Goal: Transaction & Acquisition: Download file/media

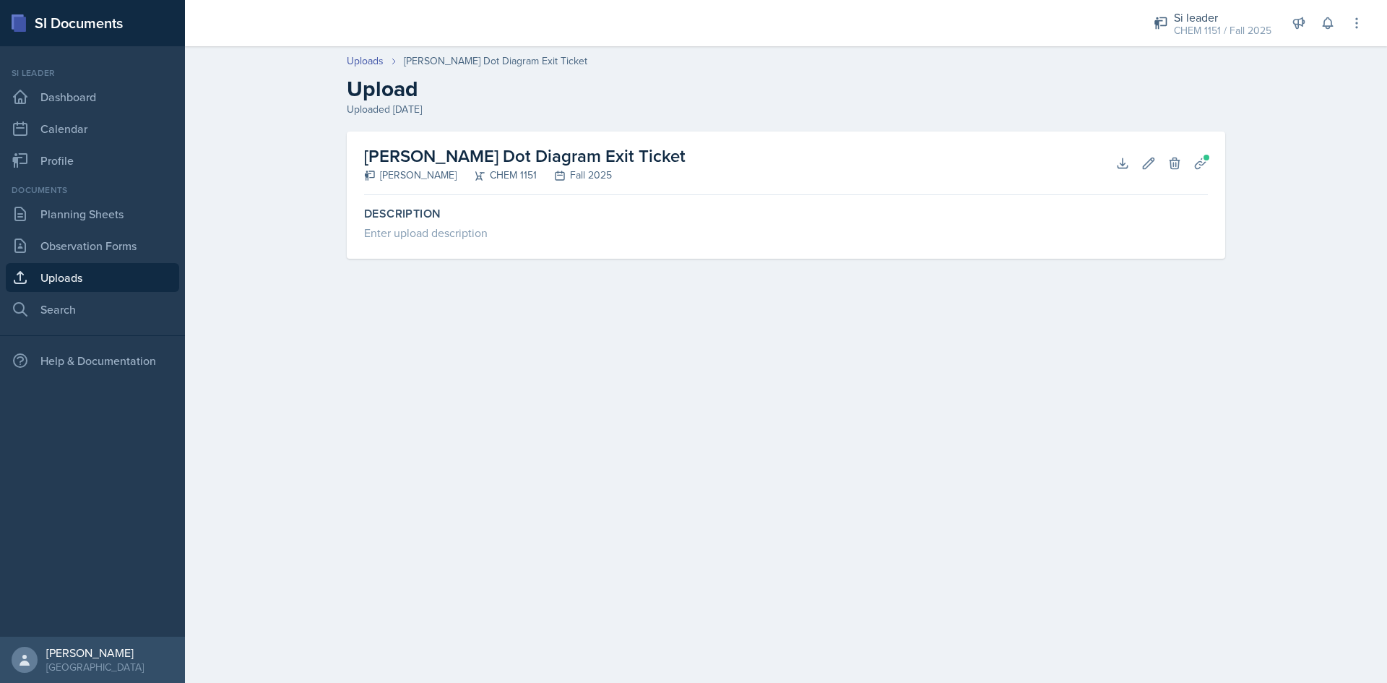
click at [127, 281] on link "Uploads" at bounding box center [92, 277] width 173 height 29
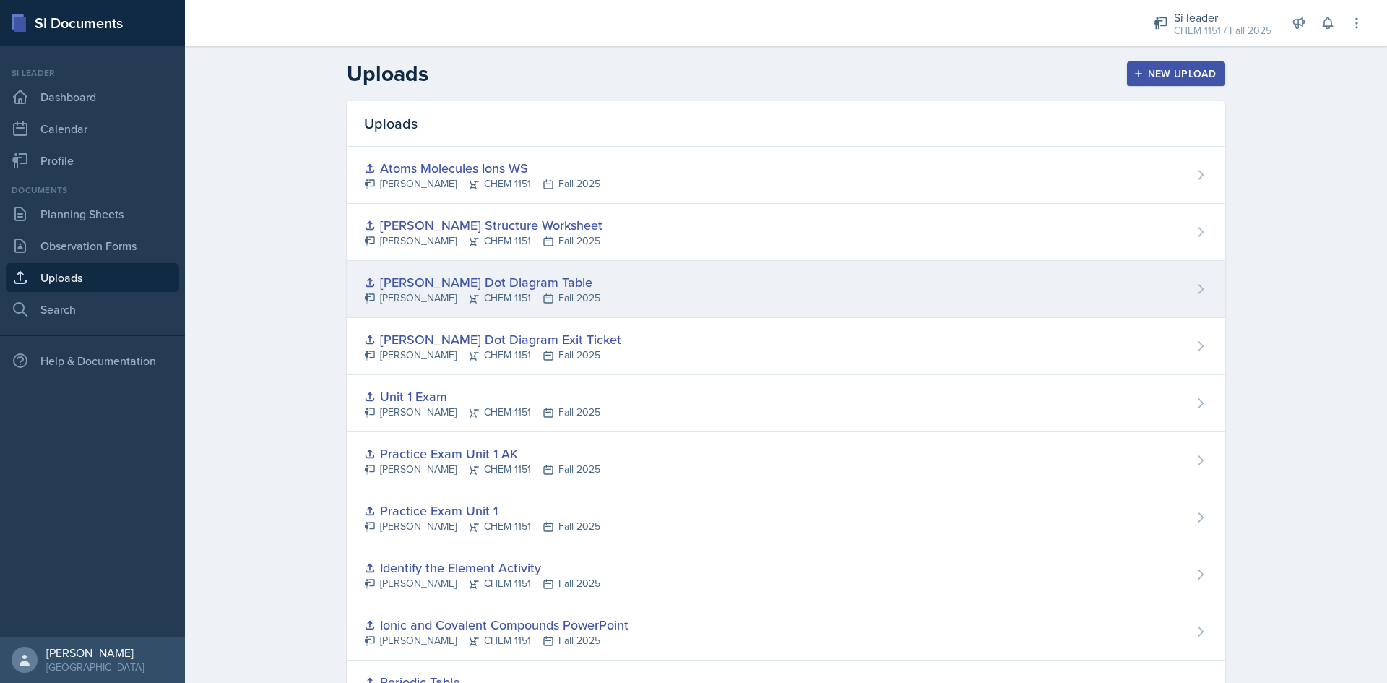
click at [647, 264] on div "[PERSON_NAME] Dot Diagram Table [PERSON_NAME] CHEM 1151 Fall 2025" at bounding box center [786, 289] width 879 height 57
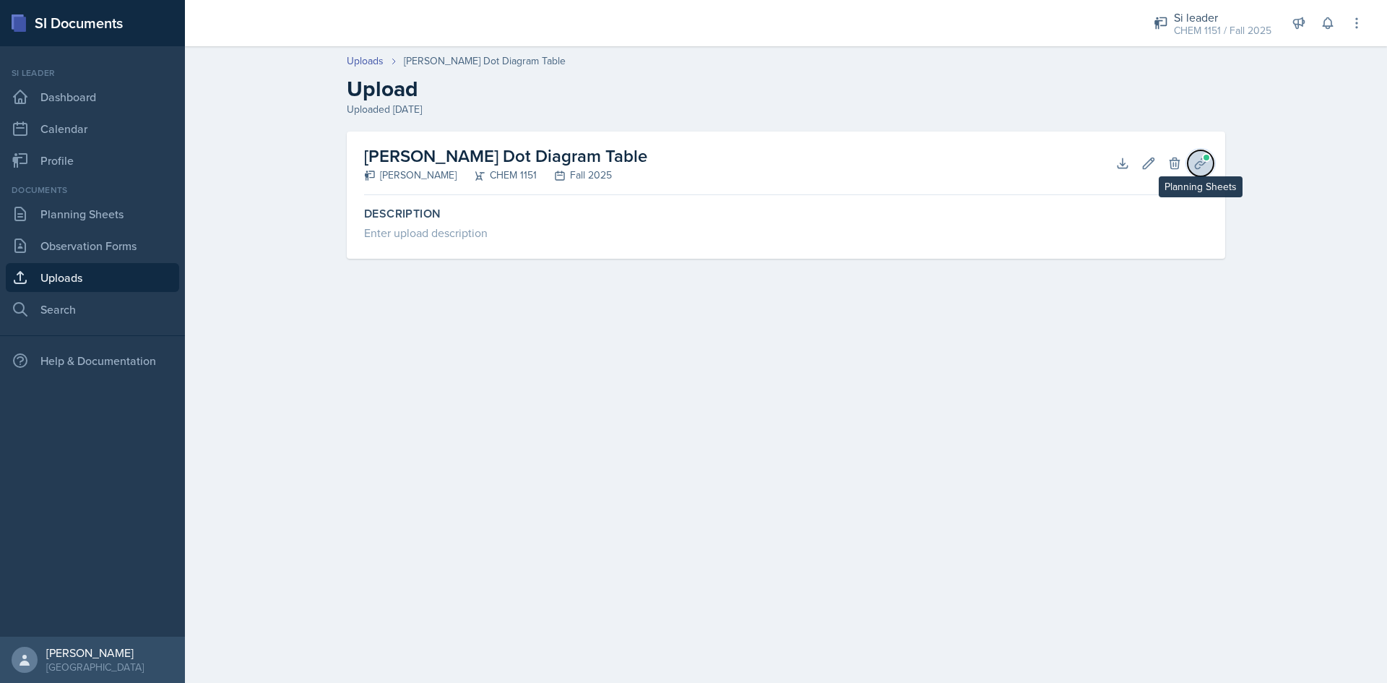
click at [1205, 165] on icon at bounding box center [1201, 163] width 14 height 14
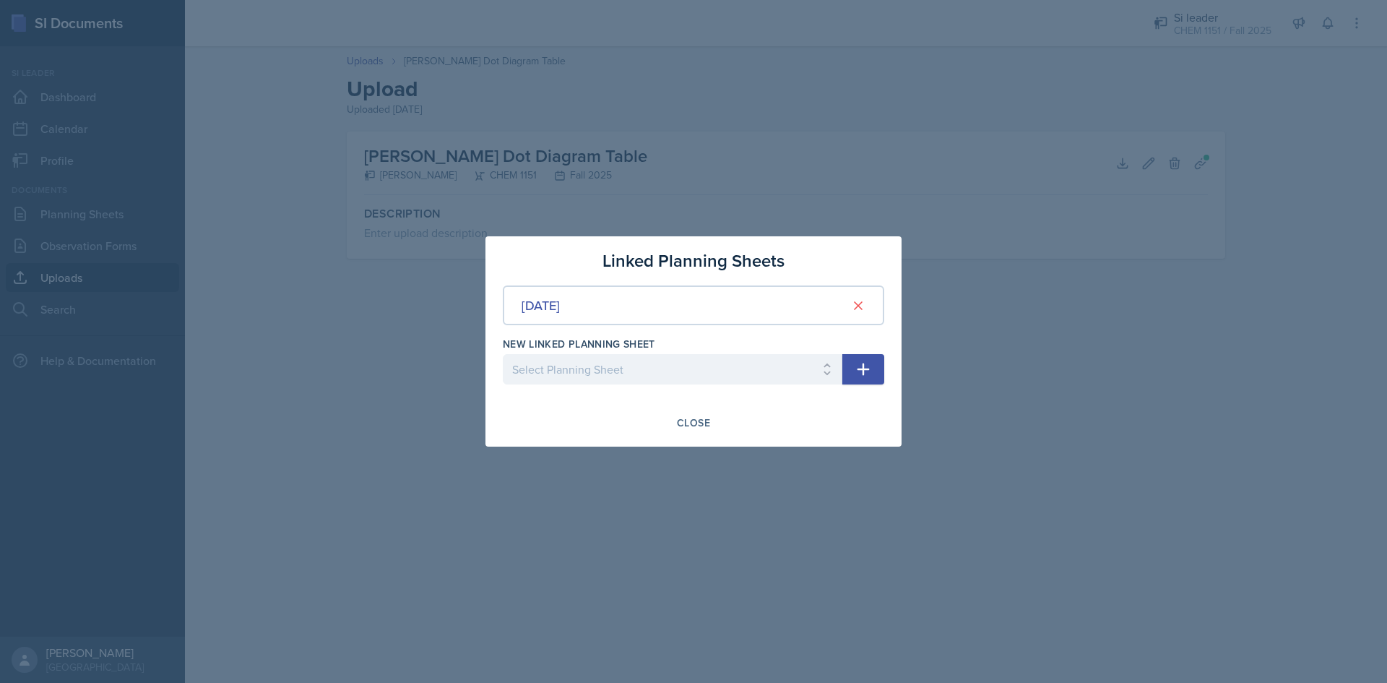
click at [572, 291] on div "[DATE]" at bounding box center [694, 305] width 382 height 40
click at [560, 305] on div "[DATE]" at bounding box center [541, 306] width 38 height 20
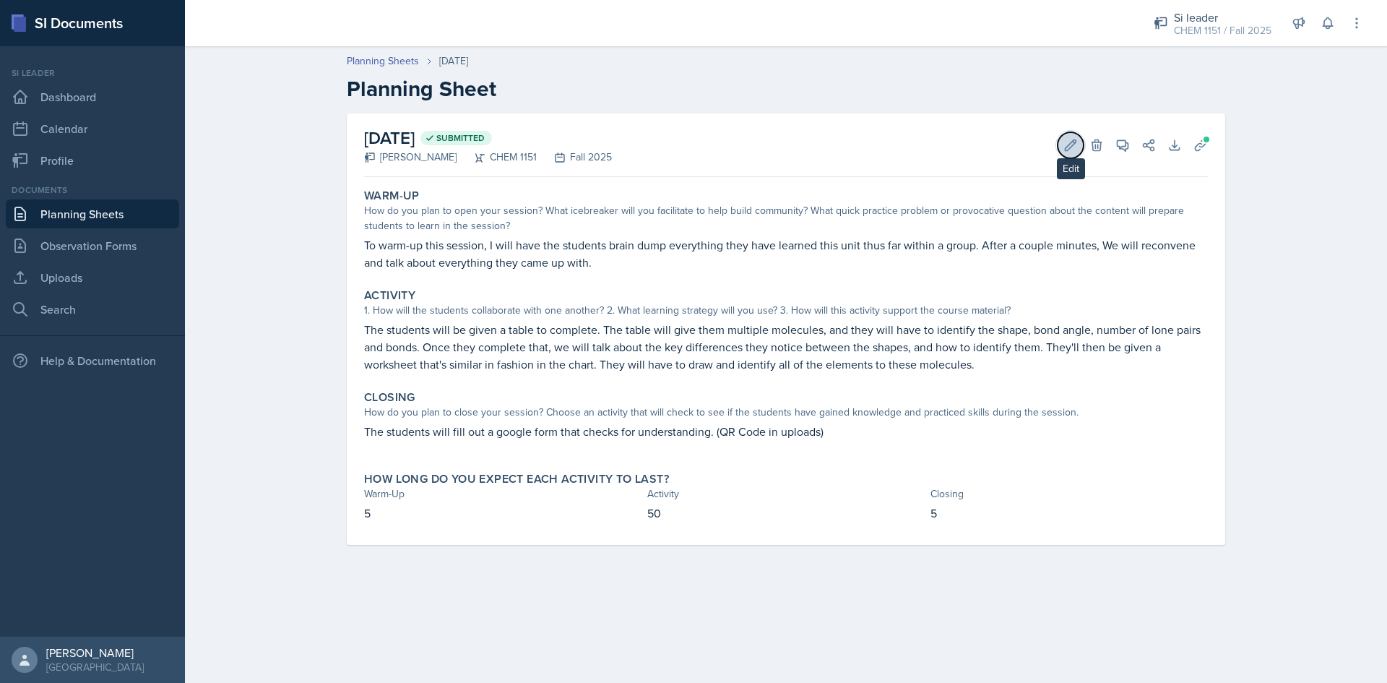
click at [1068, 142] on icon at bounding box center [1071, 145] width 14 height 14
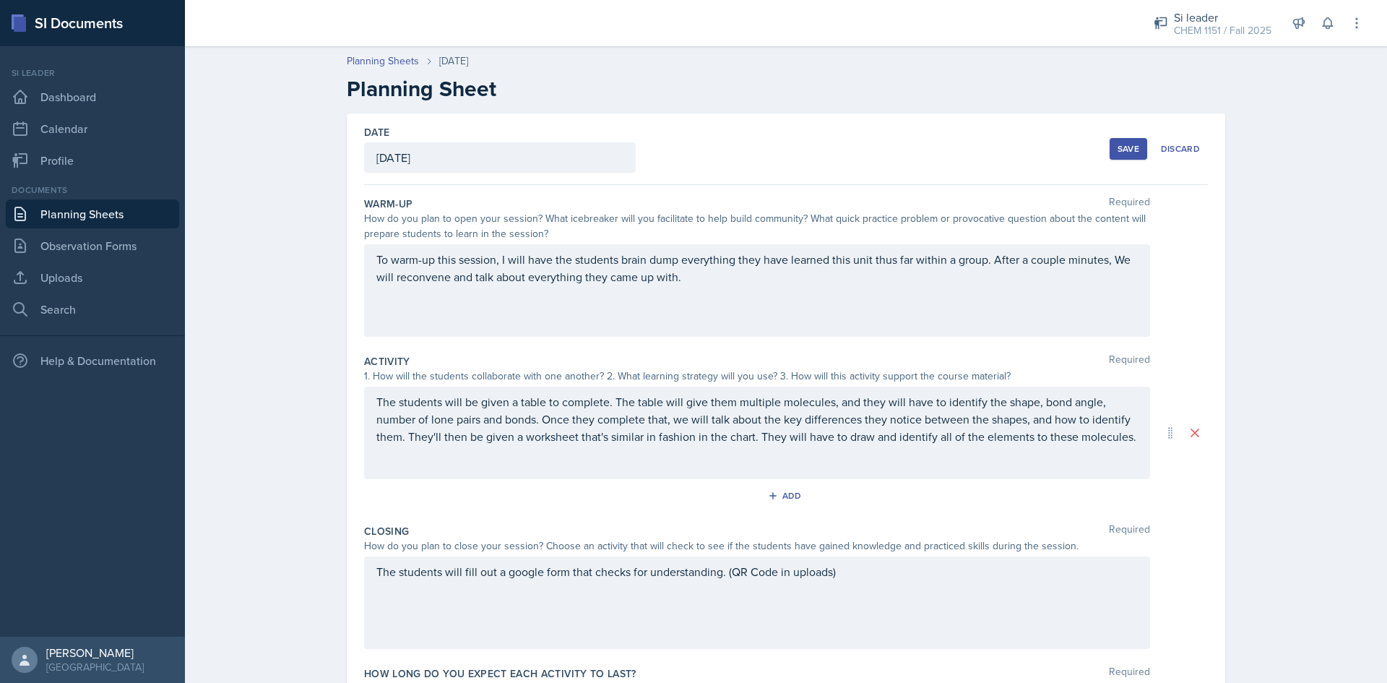
click at [1133, 152] on div "Save" at bounding box center [1129, 149] width 22 height 12
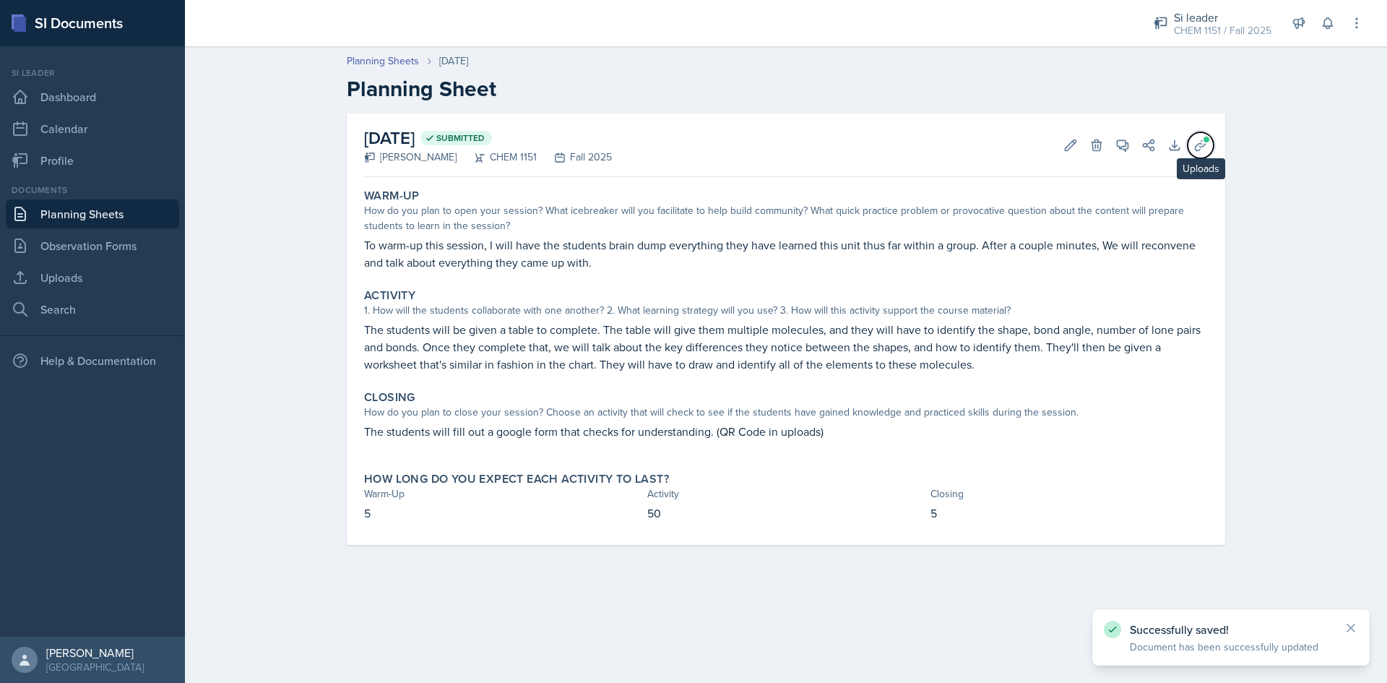
click at [1201, 157] on button "Uploads" at bounding box center [1201, 145] width 26 height 26
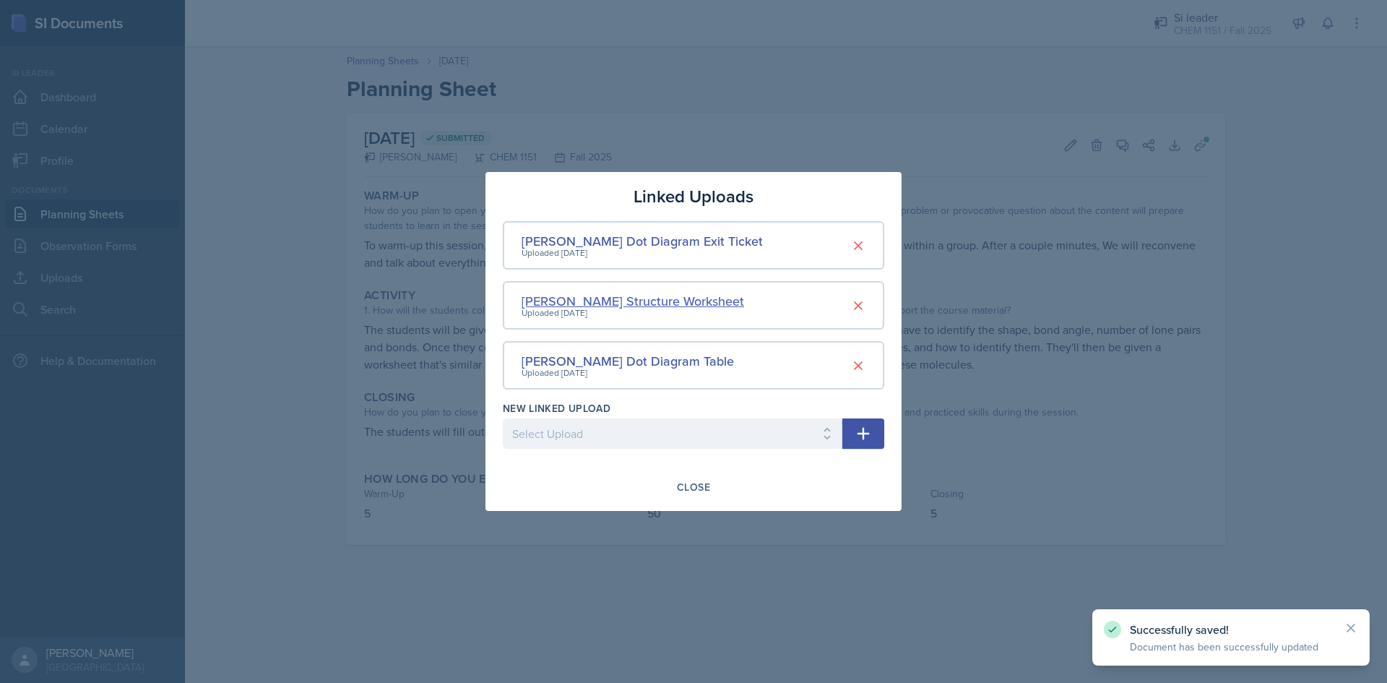
click at [665, 301] on div "[PERSON_NAME] Structure Worksheet" at bounding box center [633, 301] width 223 height 20
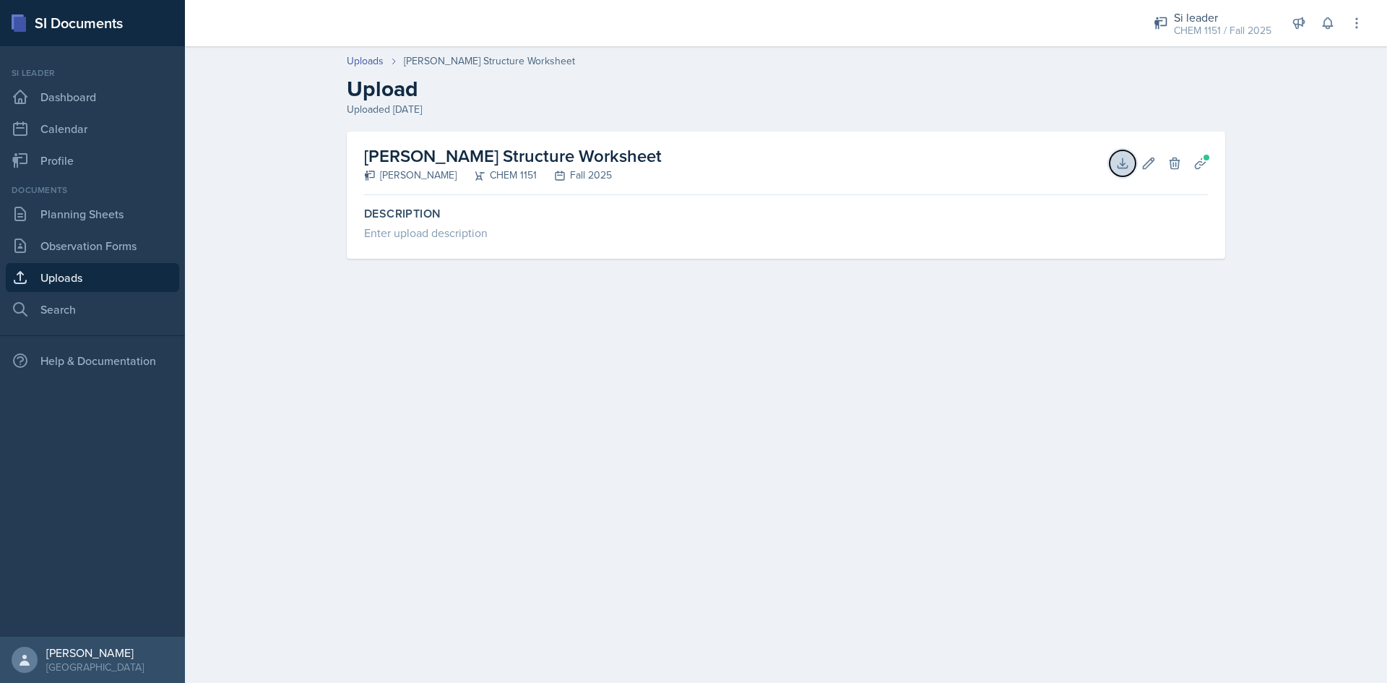
click at [1115, 165] on button "Download" at bounding box center [1123, 163] width 26 height 26
